Goal: Task Accomplishment & Management: Use online tool/utility

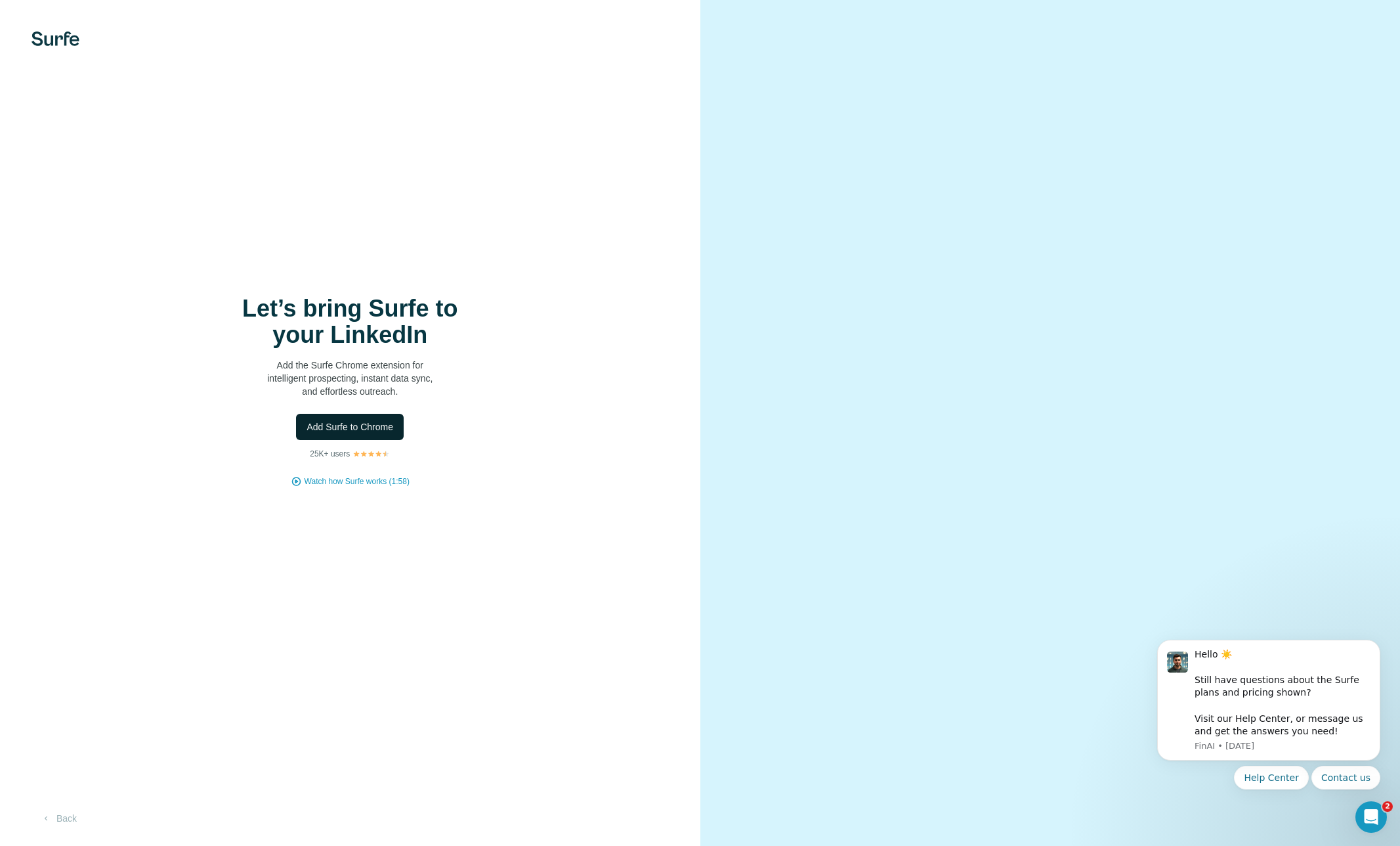
click at [338, 424] on span "Add Surfe to Chrome" at bounding box center [349, 427] width 86 height 13
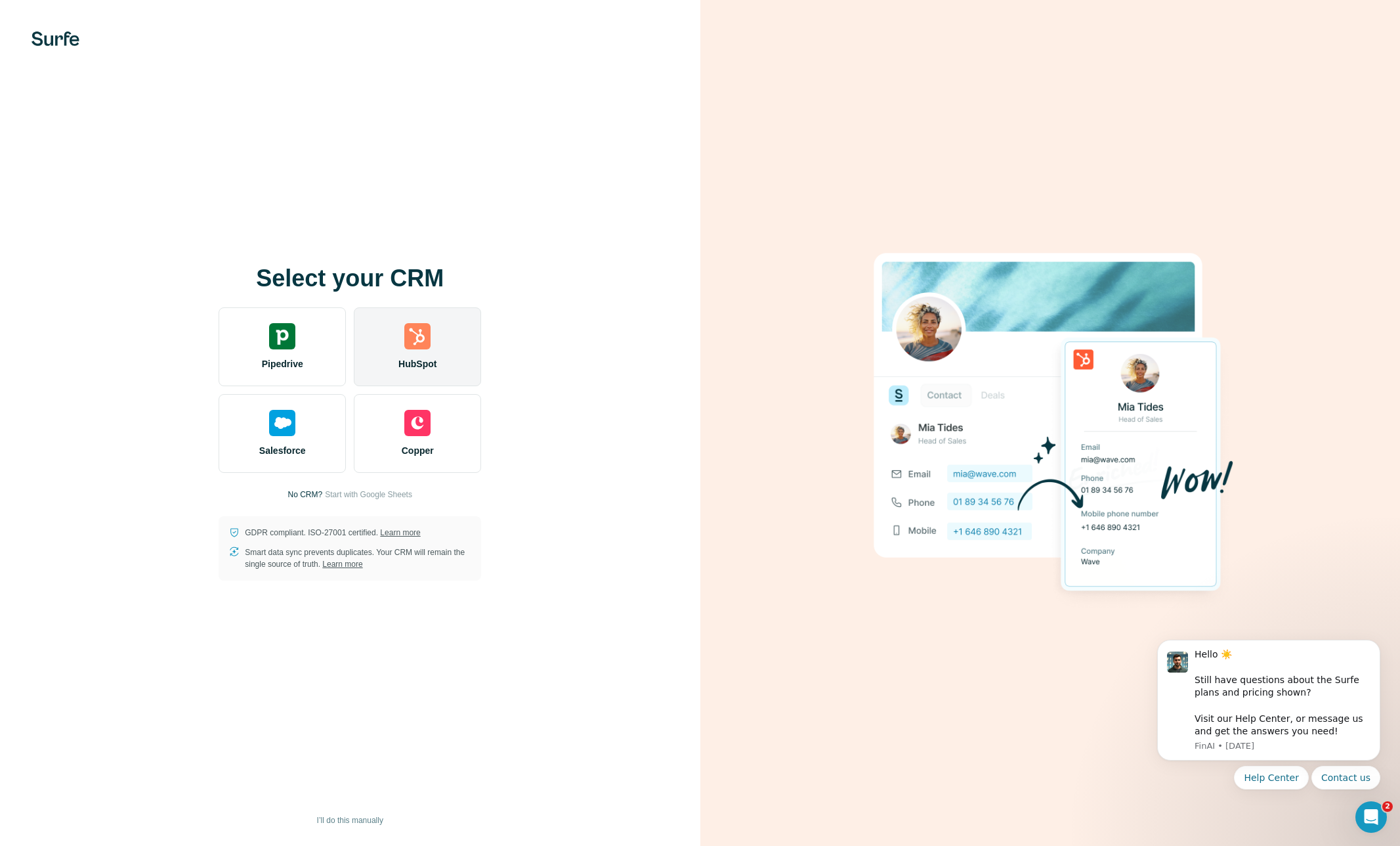
click at [412, 352] on div "HubSpot" at bounding box center [418, 347] width 128 height 79
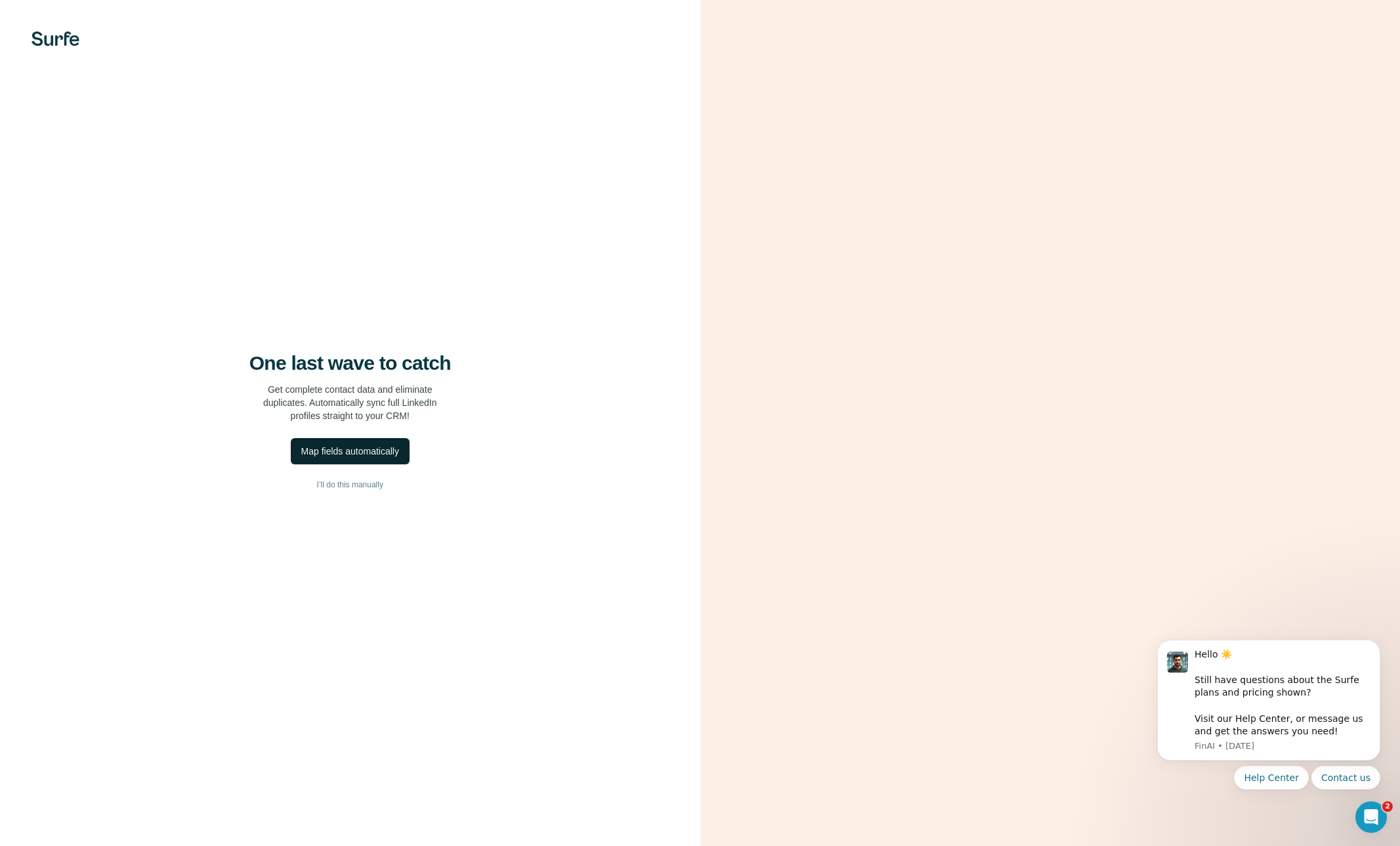
click at [388, 454] on div "Map fields automatically" at bounding box center [350, 452] width 98 height 13
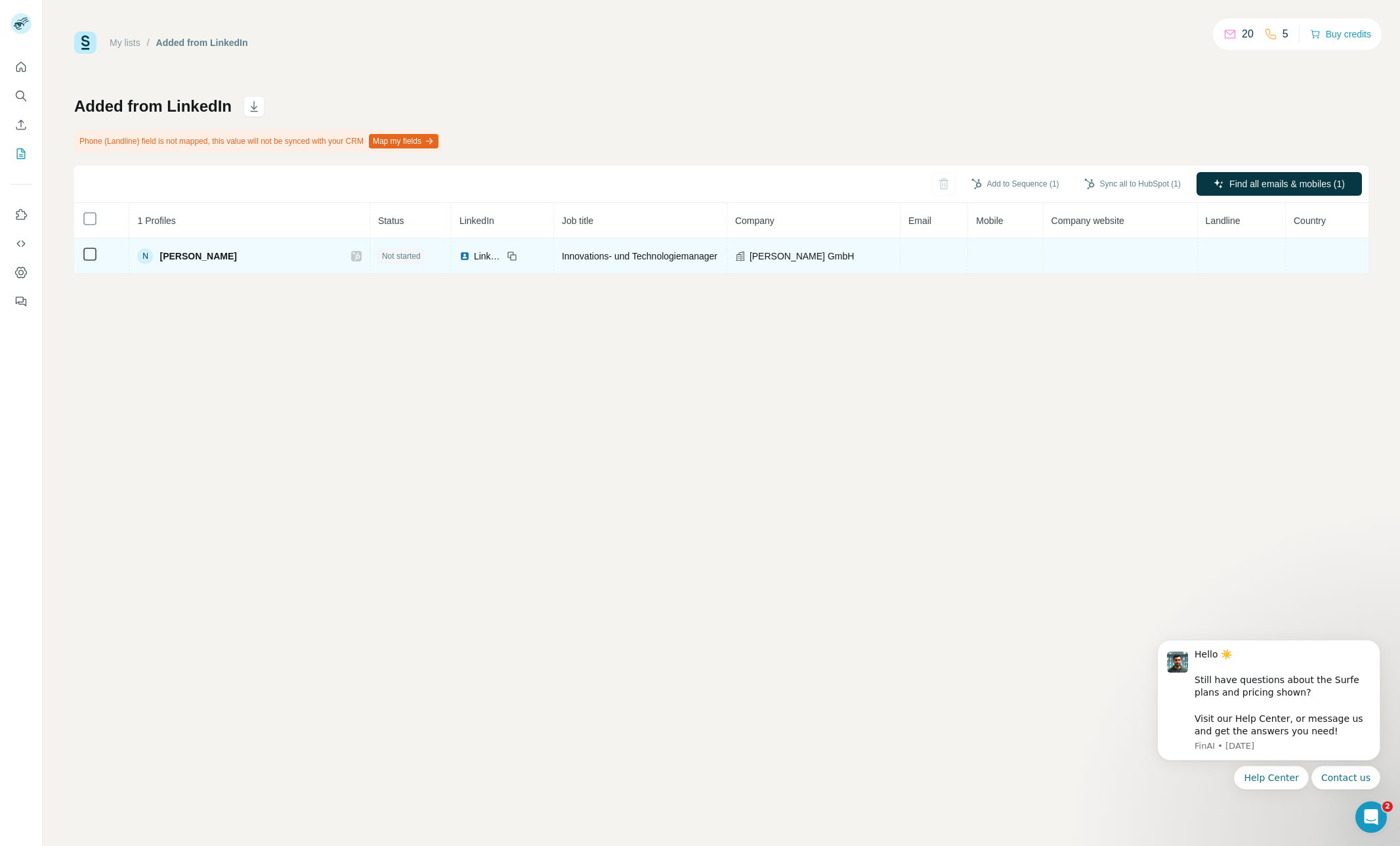
click at [193, 257] on span "[PERSON_NAME]" at bounding box center [198, 256] width 77 height 13
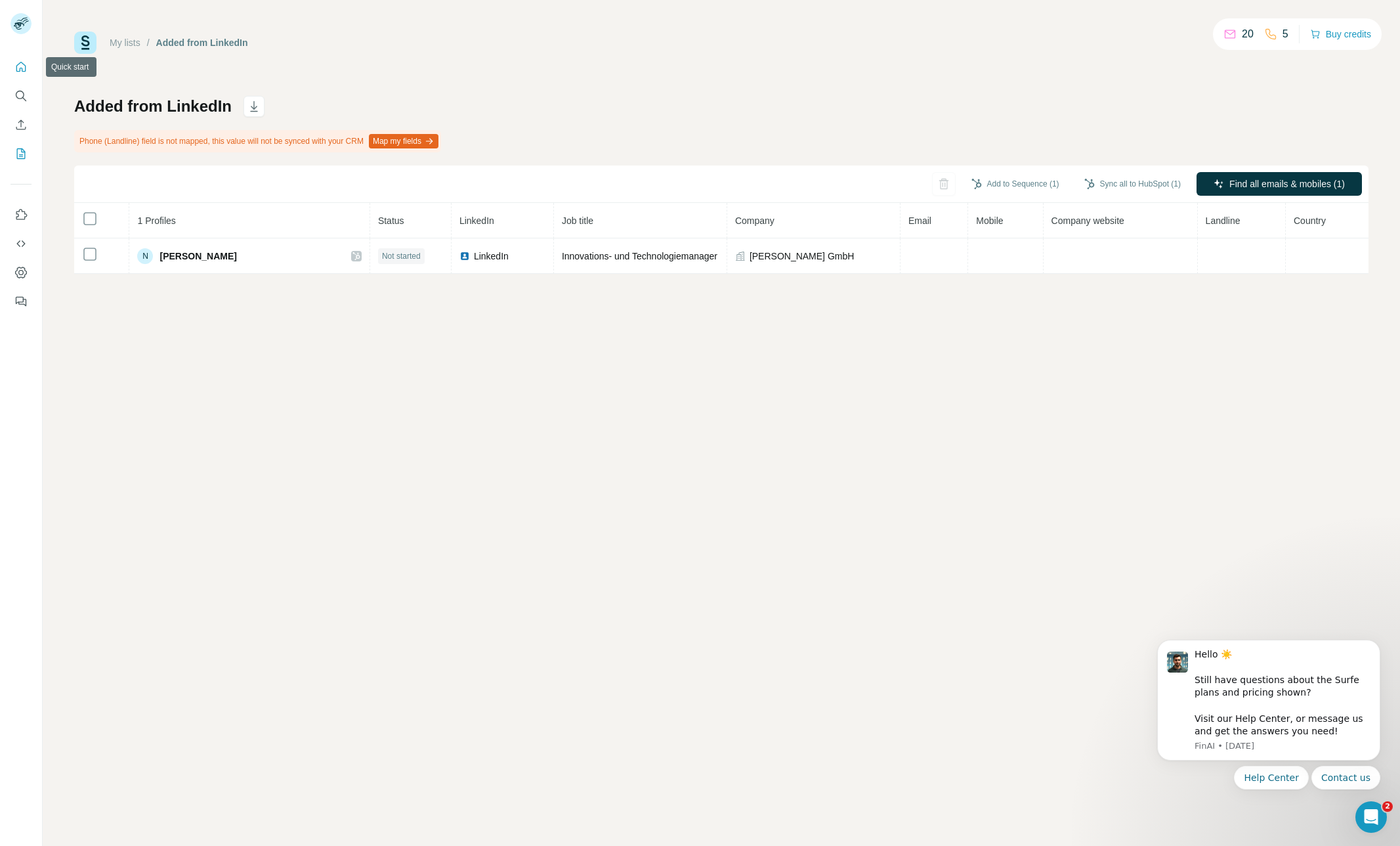
click at [15, 71] on icon "Quick start" at bounding box center [21, 67] width 13 height 13
